Goal: Leave review/rating: Leave review/rating

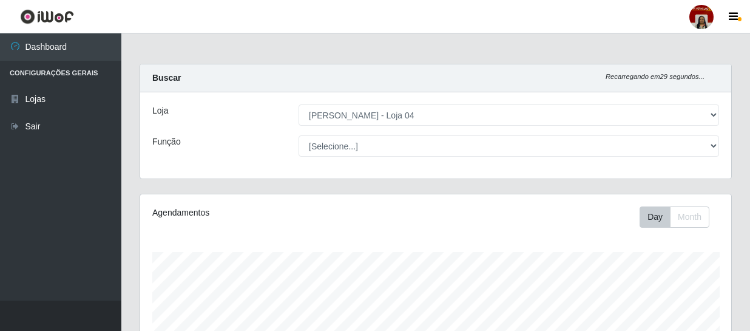
select select "251"
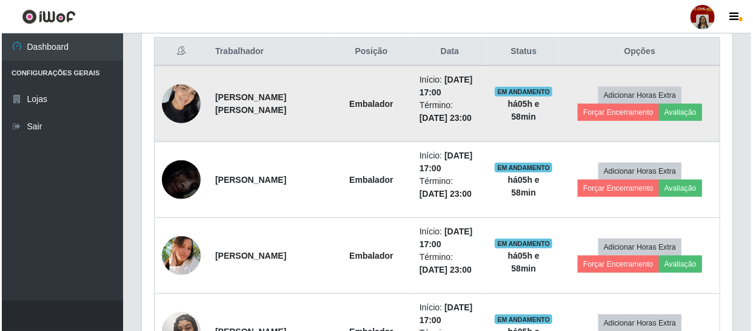
scroll to position [479, 0]
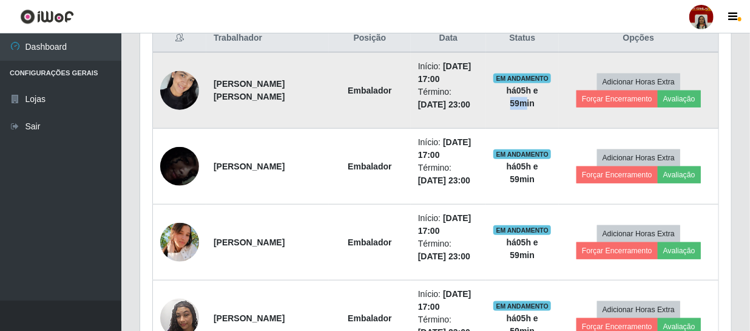
drag, startPoint x: 555, startPoint y: 84, endPoint x: 521, endPoint y: 101, distance: 38.3
click at [521, 101] on td "EM ANDAMENTO há 05 h e 59 min" at bounding box center [522, 90] width 73 height 76
click at [684, 102] on button "Avaliação" at bounding box center [679, 98] width 43 height 17
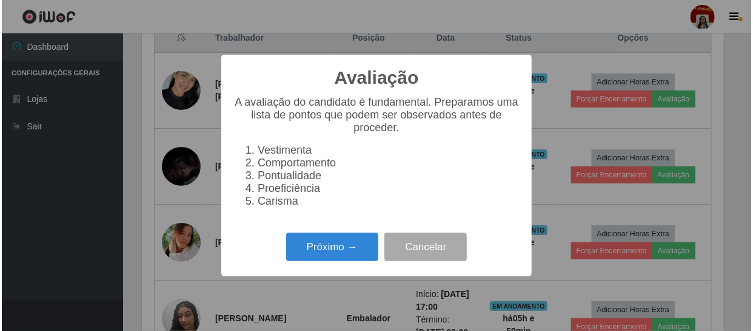
scroll to position [252, 585]
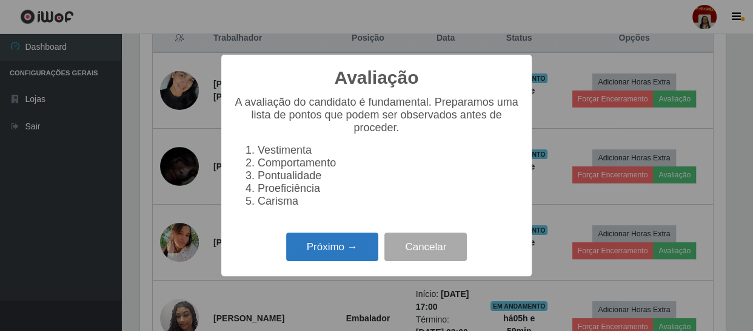
click at [354, 250] on button "Próximo →" at bounding box center [332, 246] width 92 height 29
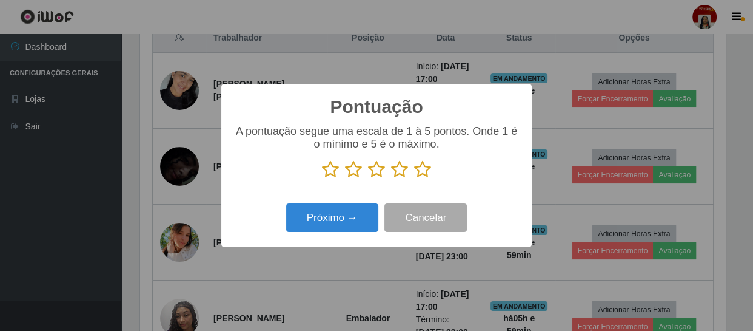
scroll to position [606384, 606049]
click at [425, 176] on icon at bounding box center [422, 169] width 17 height 18
click at [414, 178] on input "radio" at bounding box center [414, 178] width 0 height 0
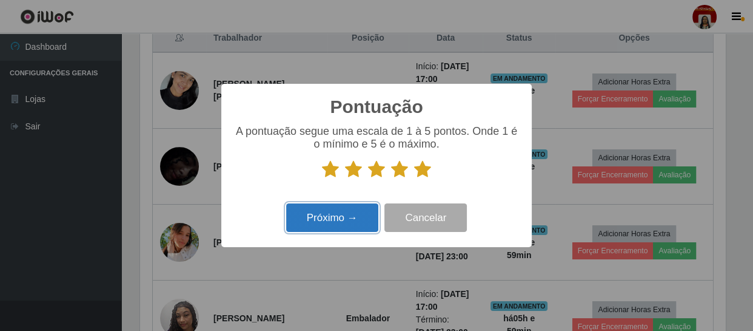
click at [298, 218] on button "Próximo →" at bounding box center [332, 217] width 92 height 29
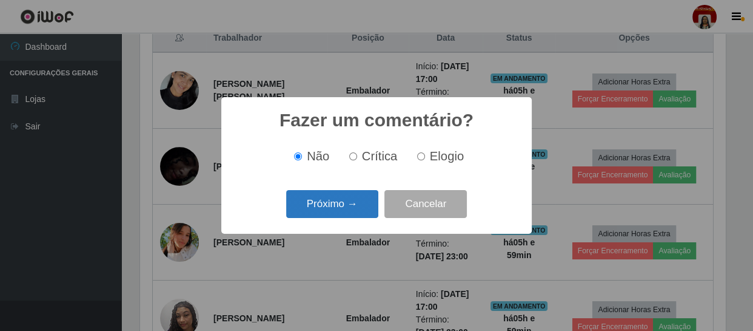
click at [315, 201] on button "Próximo →" at bounding box center [332, 204] width 92 height 29
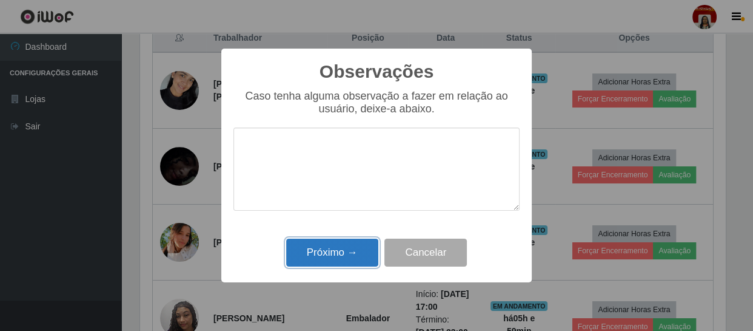
click at [328, 254] on button "Próximo →" at bounding box center [332, 252] width 92 height 29
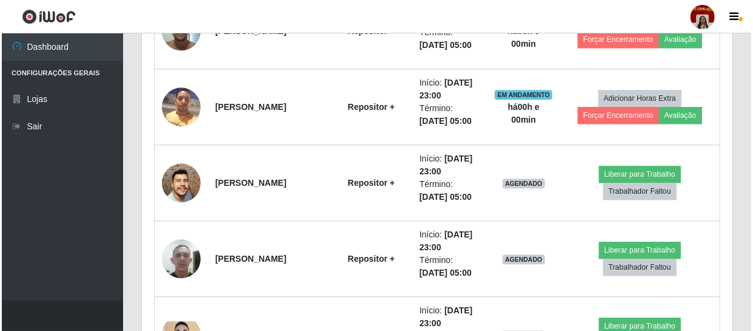
scroll to position [1306, 0]
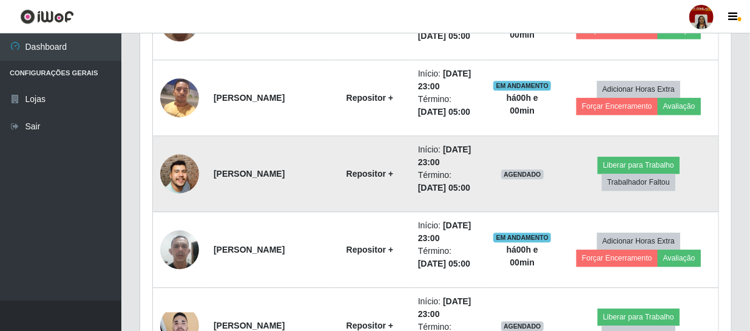
click at [172, 170] on img at bounding box center [179, 173] width 39 height 89
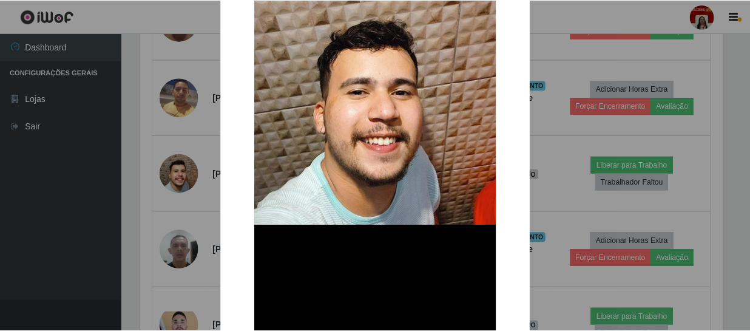
scroll to position [220, 0]
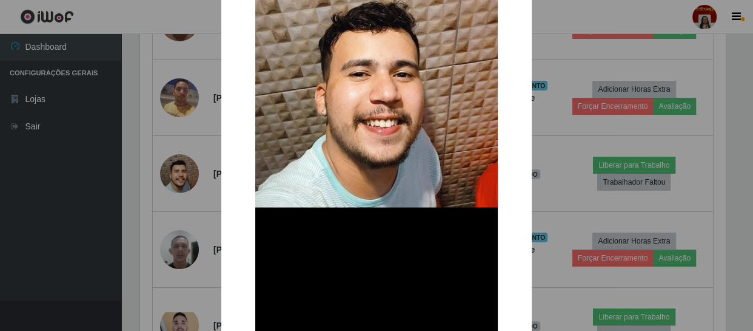
click at [143, 151] on div "× OK Cancel" at bounding box center [376, 165] width 753 height 331
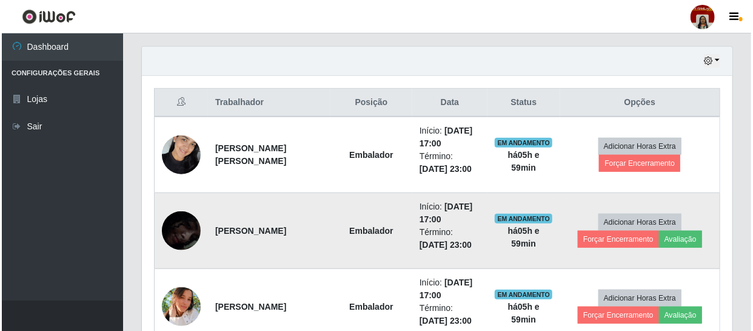
scroll to position [409, 0]
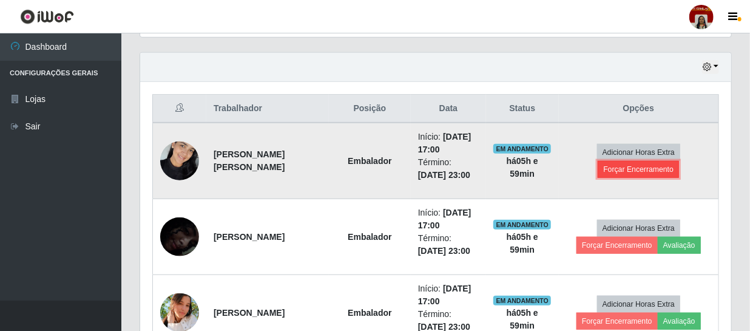
click at [621, 166] on button "Forçar Encerramento" at bounding box center [638, 169] width 81 height 17
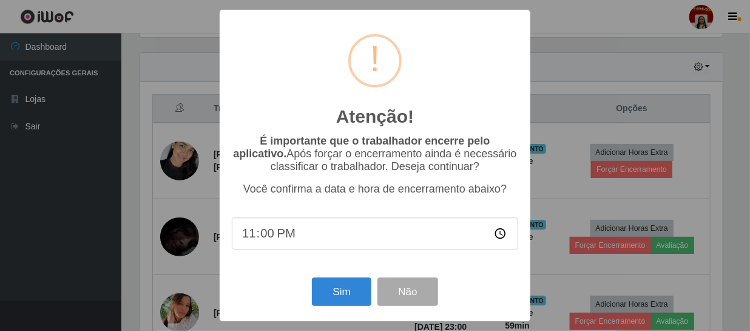
scroll to position [252, 585]
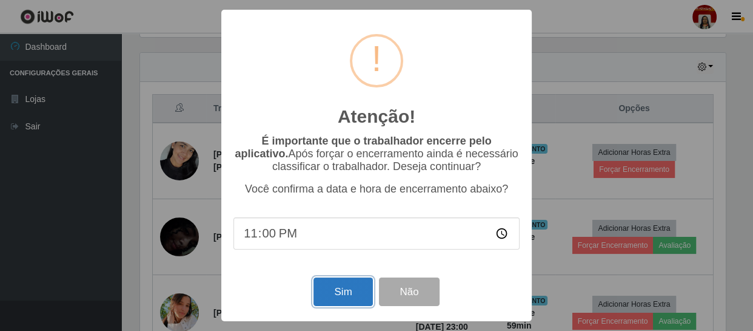
click at [337, 291] on button "Sim" at bounding box center [343, 291] width 59 height 29
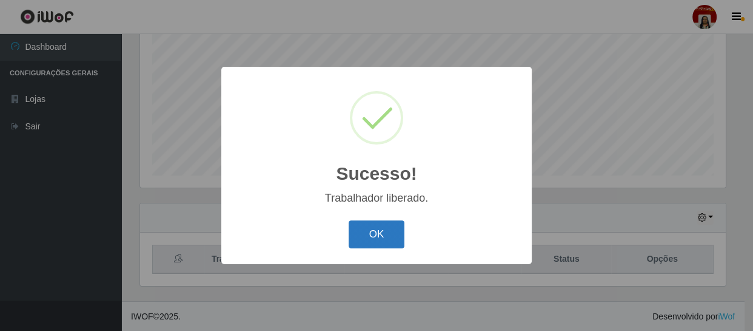
click at [376, 235] on button "OK" at bounding box center [377, 234] width 56 height 29
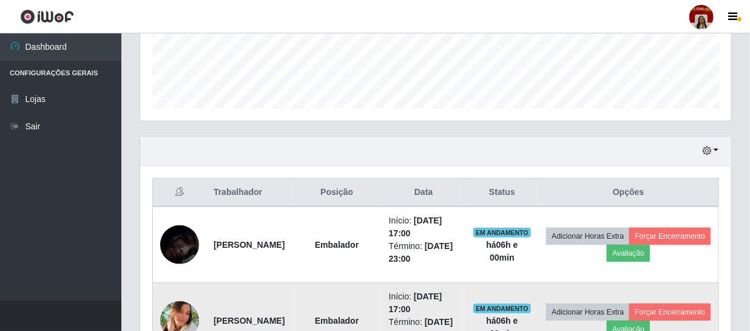
scroll to position [424, 0]
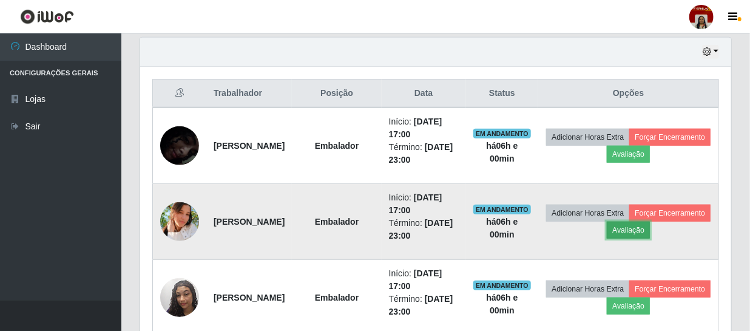
click at [650, 224] on button "Avaliação" at bounding box center [628, 229] width 43 height 17
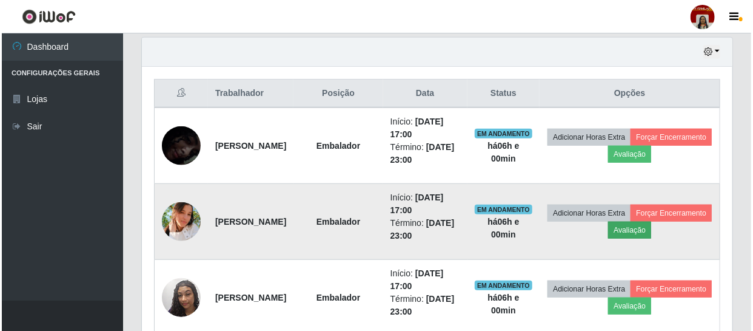
scroll to position [252, 585]
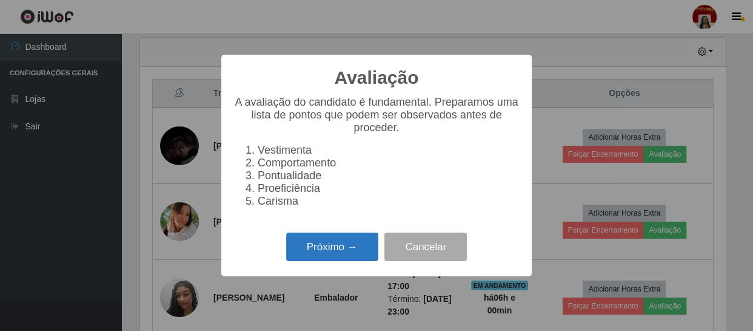
click at [329, 246] on button "Próximo →" at bounding box center [332, 246] width 92 height 29
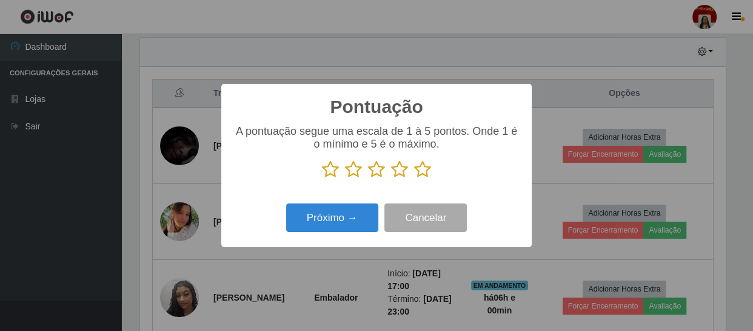
click at [428, 172] on icon at bounding box center [422, 169] width 17 height 18
click at [414, 178] on input "radio" at bounding box center [414, 178] width 0 height 0
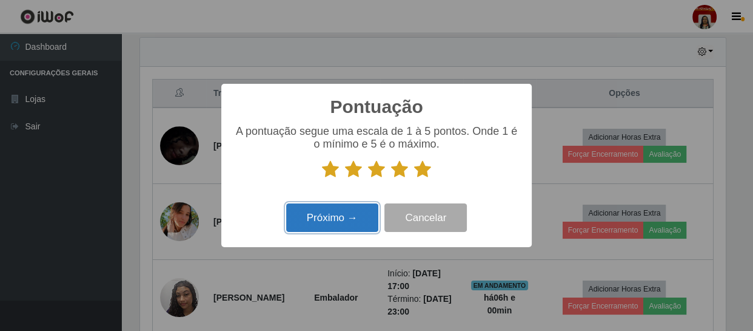
click at [365, 220] on button "Próximo →" at bounding box center [332, 217] width 92 height 29
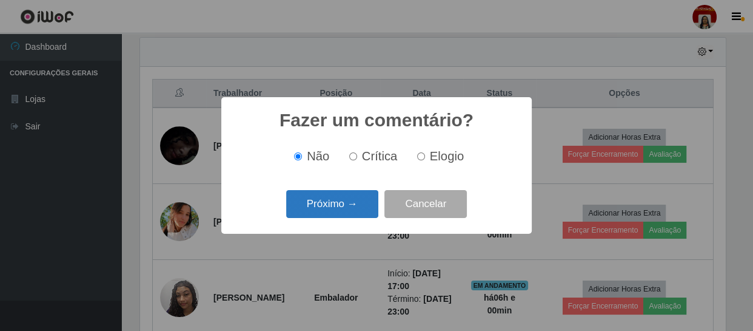
click at [361, 209] on button "Próximo →" at bounding box center [332, 204] width 92 height 29
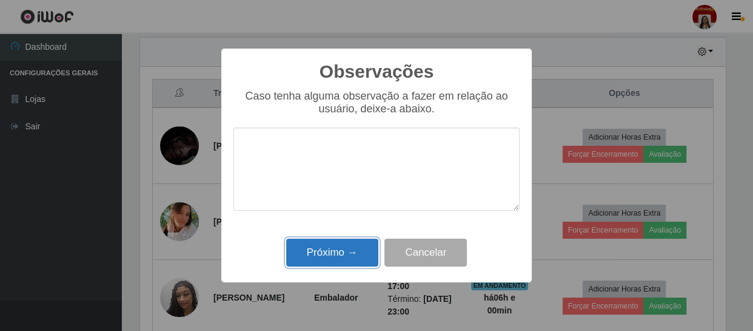
click at [357, 249] on button "Próximo →" at bounding box center [332, 252] width 92 height 29
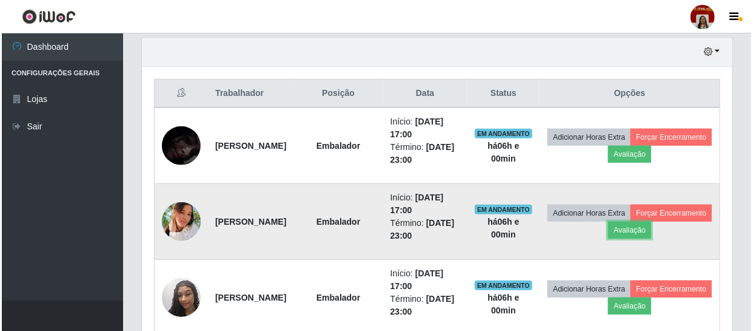
scroll to position [252, 591]
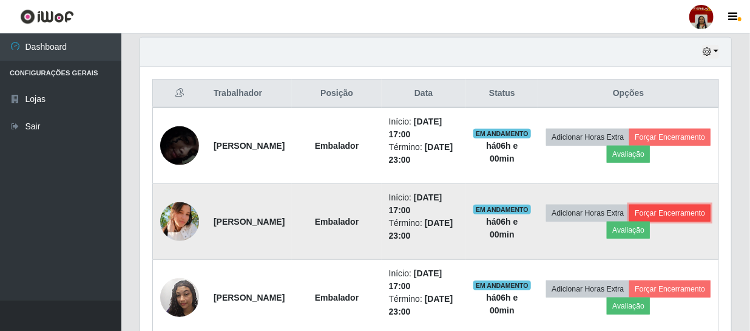
click at [629, 221] on button "Forçar Encerramento" at bounding box center [669, 212] width 81 height 17
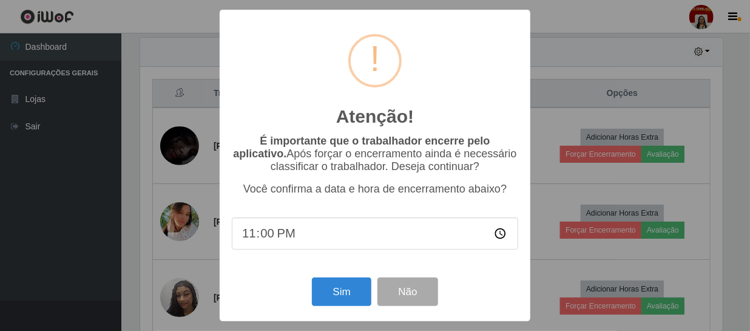
scroll to position [252, 585]
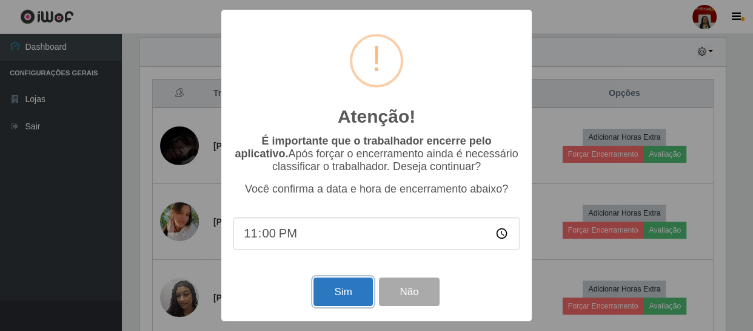
click at [346, 293] on button "Sim" at bounding box center [343, 291] width 59 height 29
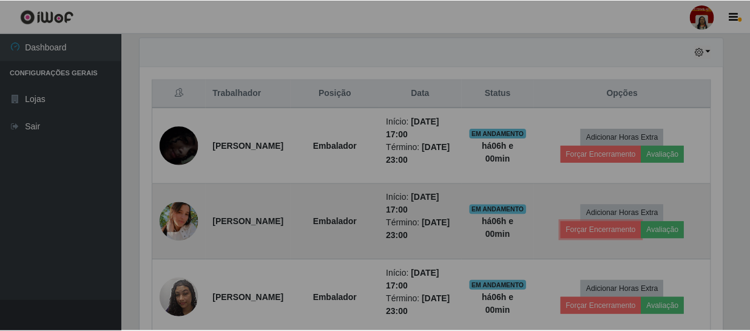
scroll to position [0, 0]
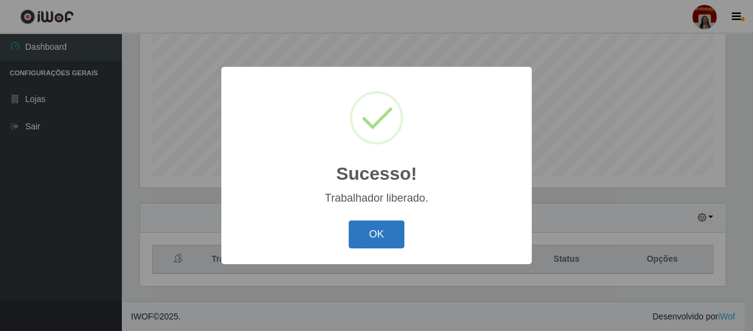
click at [386, 237] on button "OK" at bounding box center [377, 234] width 56 height 29
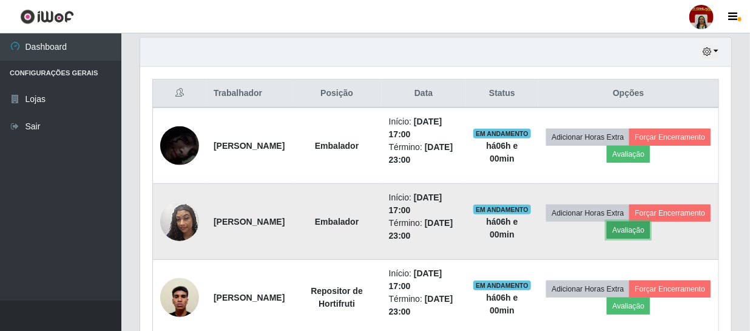
click at [650, 232] on button "Avaliação" at bounding box center [628, 229] width 43 height 17
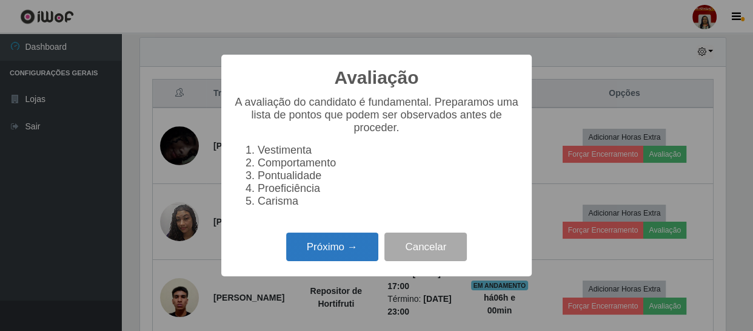
click at [360, 249] on button "Próximo →" at bounding box center [332, 246] width 92 height 29
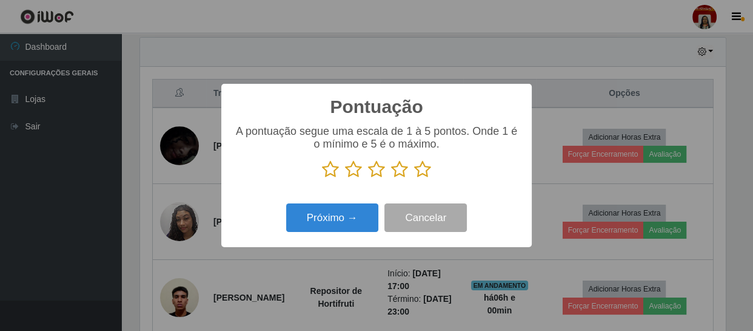
click at [419, 169] on icon at bounding box center [422, 169] width 17 height 18
click at [414, 178] on input "radio" at bounding box center [414, 178] width 0 height 0
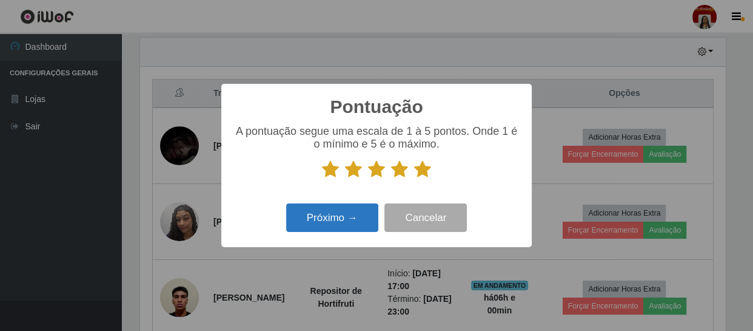
drag, startPoint x: 365, startPoint y: 203, endPoint x: 357, endPoint y: 212, distance: 11.6
click at [359, 210] on div "Próximo → Cancelar" at bounding box center [377, 217] width 286 height 35
click at [356, 212] on button "Próximo →" at bounding box center [332, 217] width 92 height 29
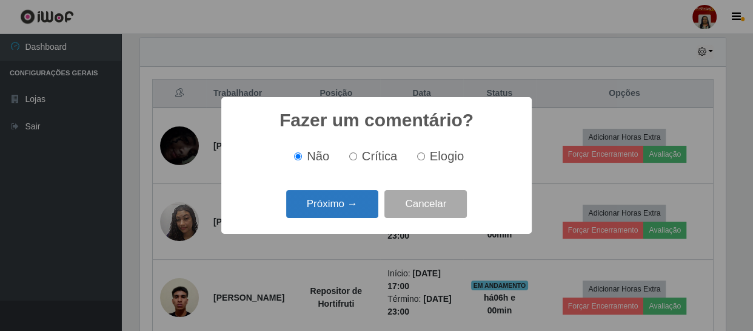
click at [346, 209] on button "Próximo →" at bounding box center [332, 204] width 92 height 29
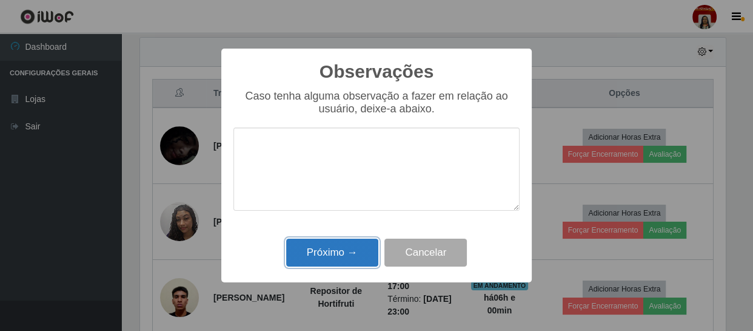
click at [346, 255] on button "Próximo →" at bounding box center [332, 252] width 92 height 29
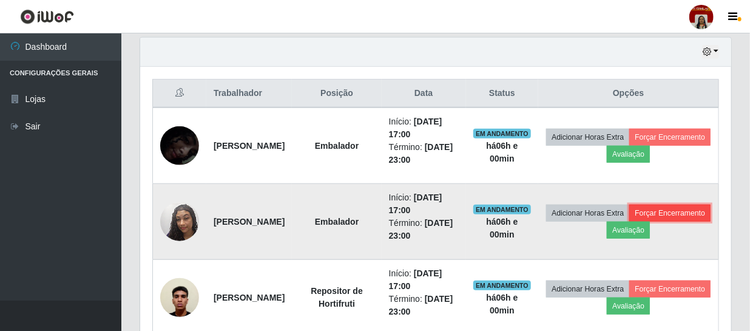
click at [629, 221] on button "Forçar Encerramento" at bounding box center [669, 212] width 81 height 17
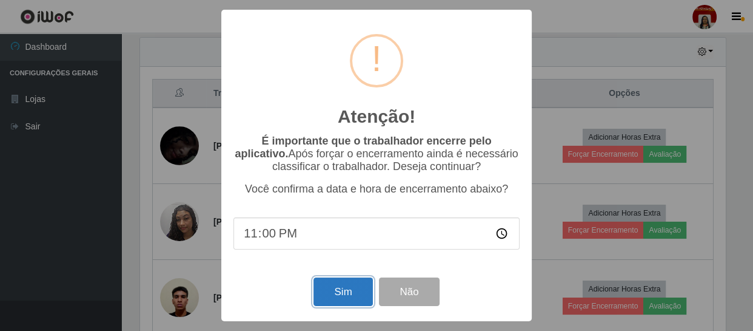
click at [322, 288] on button "Sim" at bounding box center [343, 291] width 59 height 29
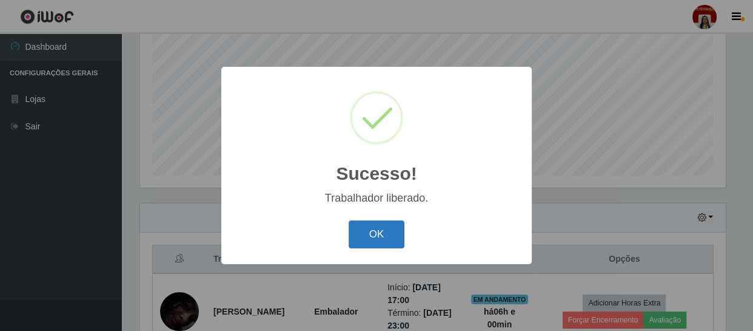
click at [380, 237] on button "OK" at bounding box center [377, 234] width 56 height 29
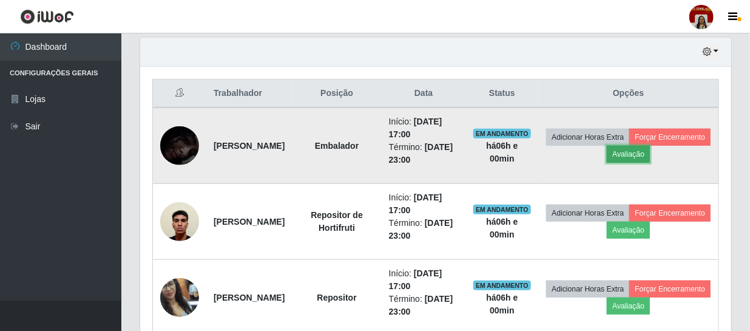
click at [650, 153] on button "Avaliação" at bounding box center [628, 154] width 43 height 17
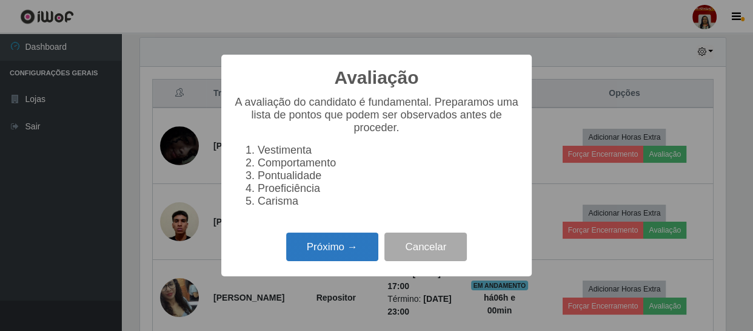
click at [349, 255] on button "Próximo →" at bounding box center [332, 246] width 92 height 29
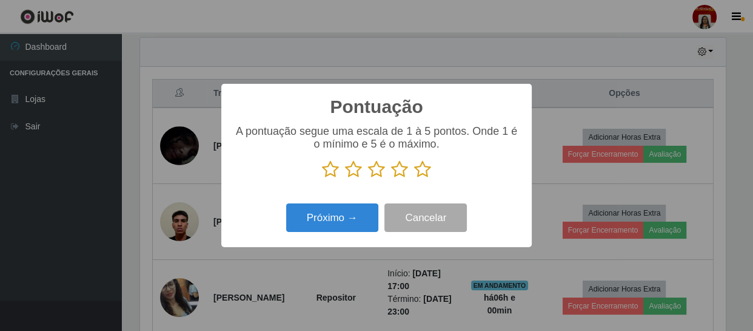
click at [420, 176] on icon at bounding box center [422, 169] width 17 height 18
click at [414, 178] on input "radio" at bounding box center [414, 178] width 0 height 0
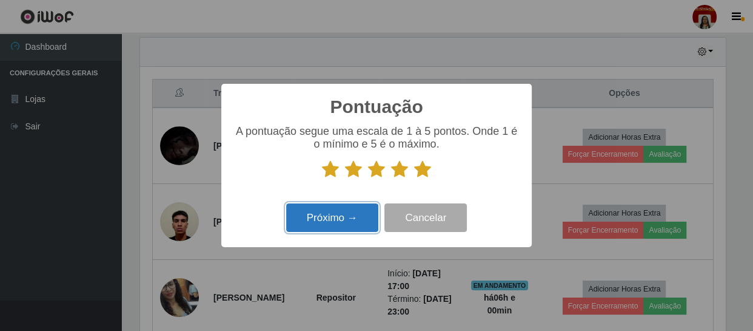
click at [358, 217] on button "Próximo →" at bounding box center [332, 217] width 92 height 29
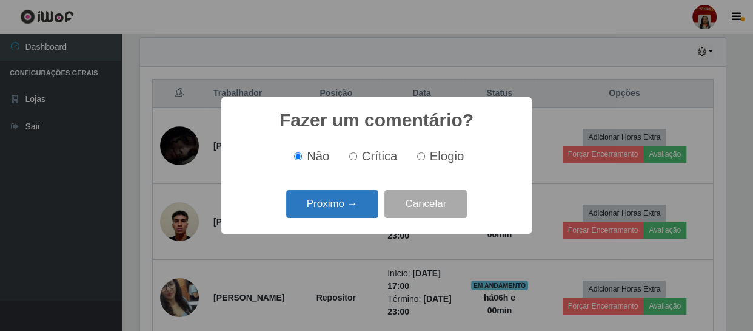
click at [362, 208] on button "Próximo →" at bounding box center [332, 204] width 92 height 29
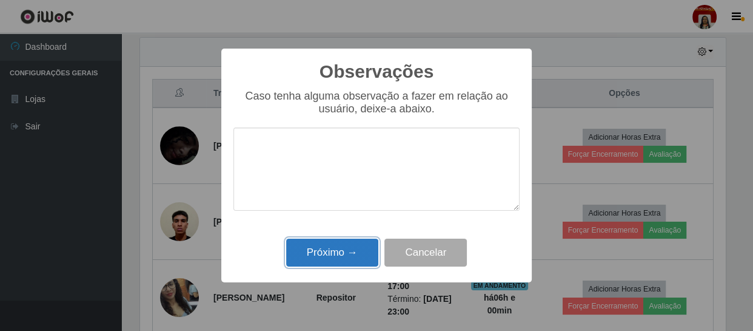
click at [352, 245] on button "Próximo →" at bounding box center [332, 252] width 92 height 29
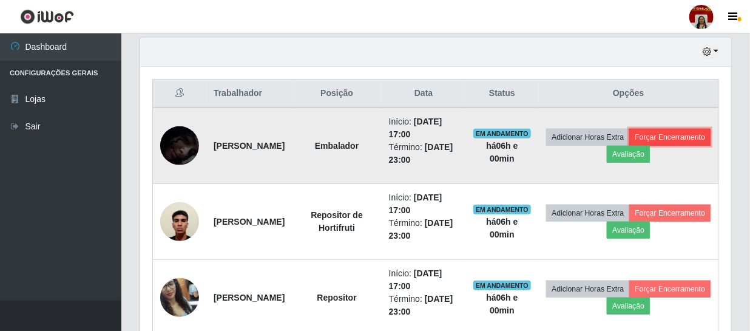
click at [629, 146] on button "Forçar Encerramento" at bounding box center [669, 137] width 81 height 17
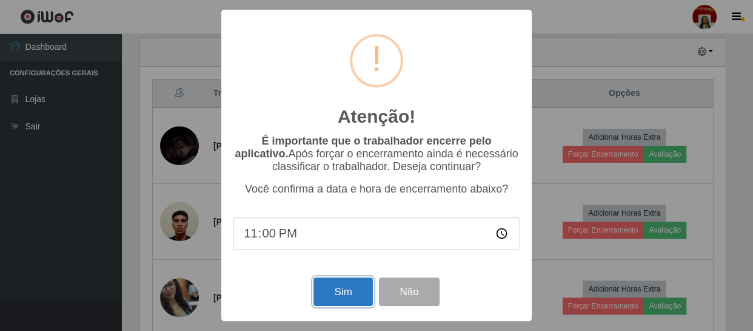
click at [333, 292] on button "Sim" at bounding box center [343, 291] width 59 height 29
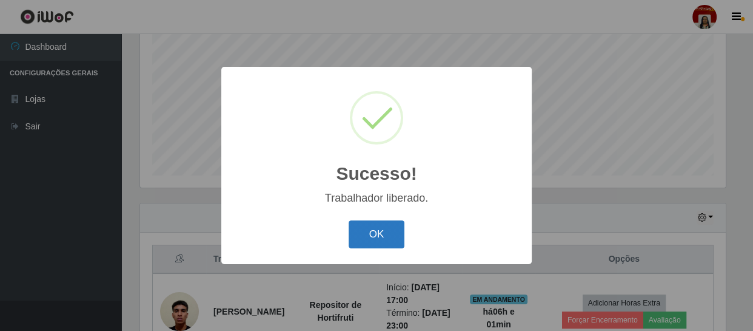
click at [388, 234] on button "OK" at bounding box center [377, 234] width 56 height 29
